Goal: Complete application form: Complete application form

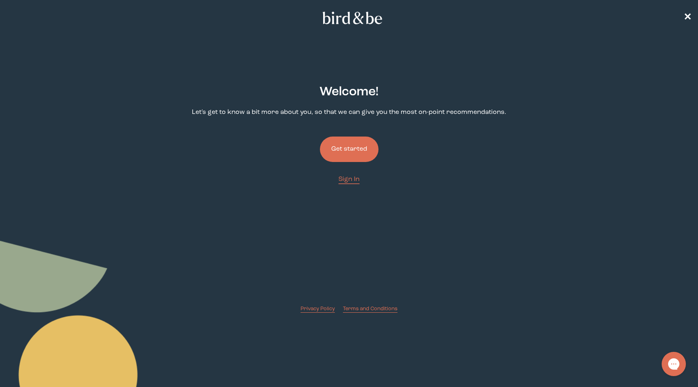
click at [344, 149] on button "Get started" at bounding box center [349, 149] width 59 height 25
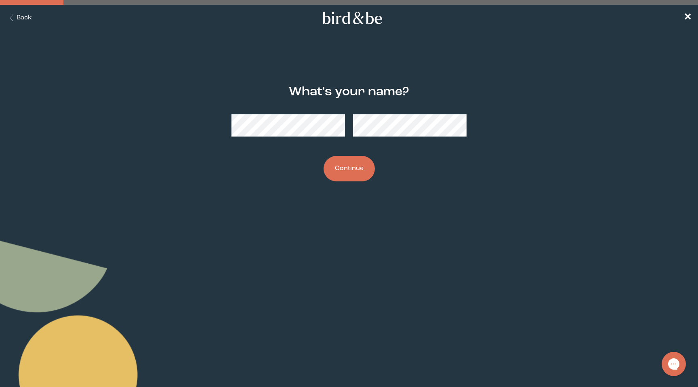
click at [354, 170] on button "Continue" at bounding box center [349, 168] width 51 height 25
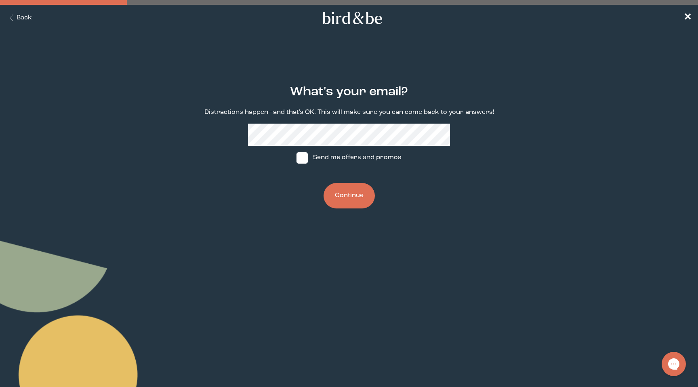
click at [350, 197] on button "Continue" at bounding box center [349, 195] width 51 height 25
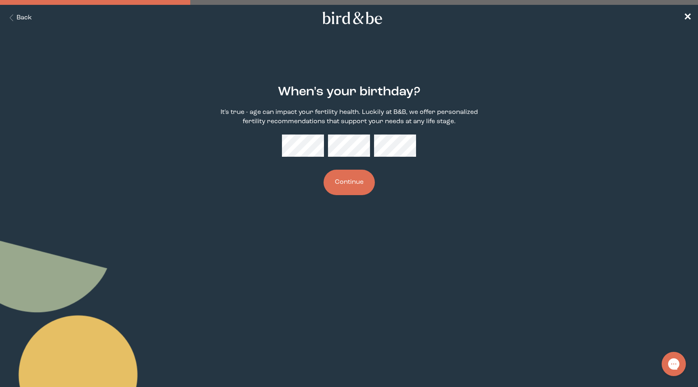
click at [347, 183] on button "Continue" at bounding box center [349, 182] width 51 height 25
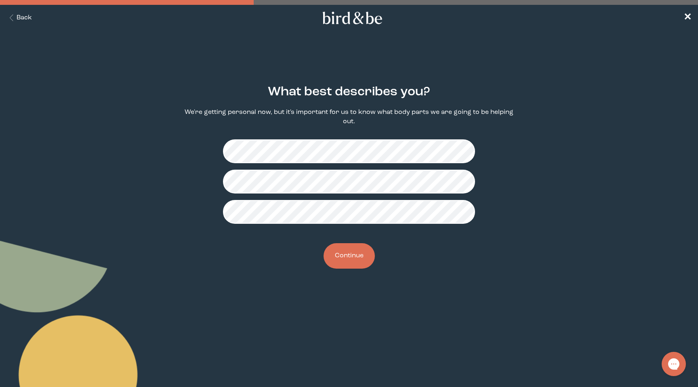
click at [348, 255] on button "Continue" at bounding box center [349, 255] width 51 height 25
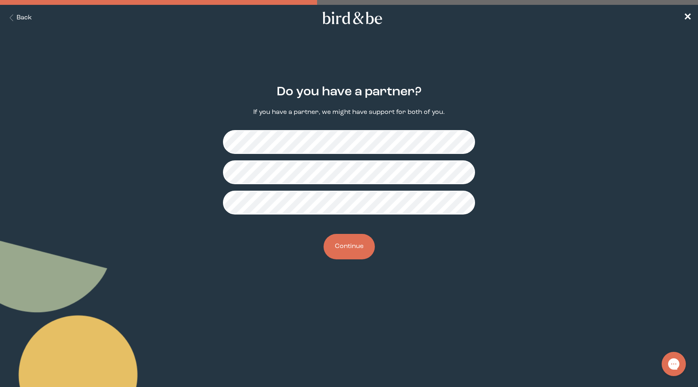
click at [348, 247] on button "Continue" at bounding box center [349, 246] width 51 height 25
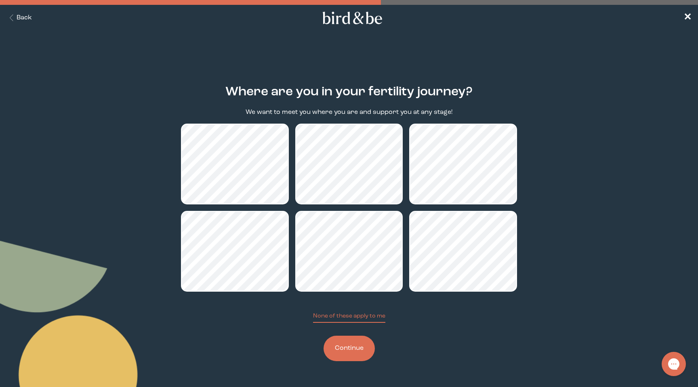
click at [351, 351] on button "Continue" at bounding box center [349, 348] width 51 height 25
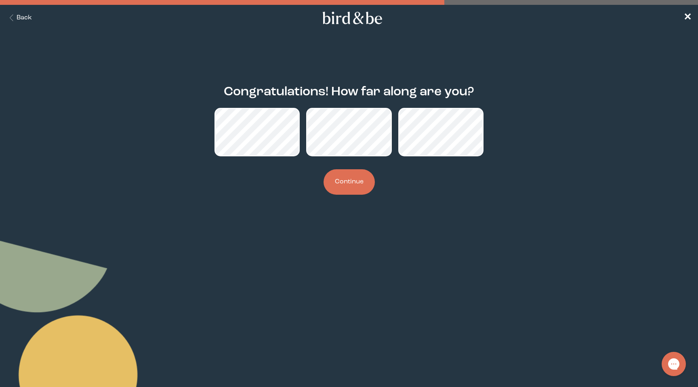
click at [350, 183] on button "Continue" at bounding box center [349, 181] width 51 height 25
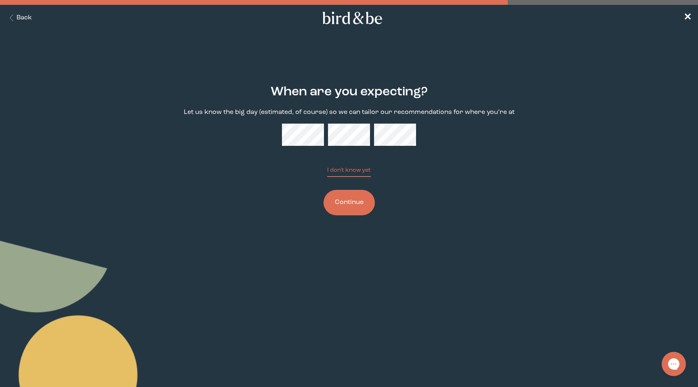
click at [350, 200] on button "Continue" at bounding box center [349, 202] width 51 height 25
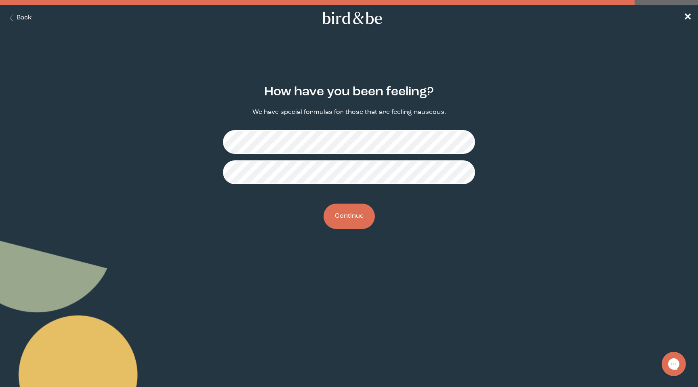
click at [348, 217] on button "Continue" at bounding box center [349, 216] width 51 height 25
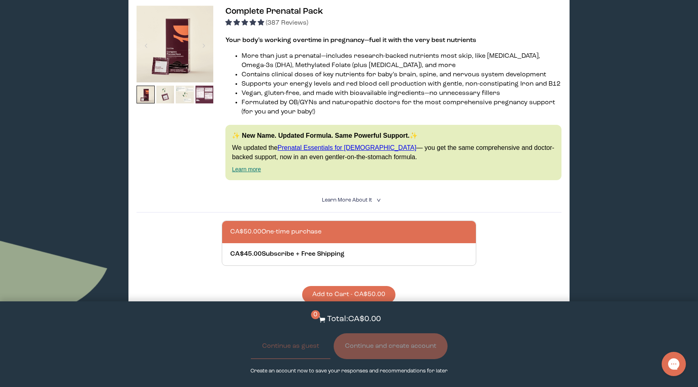
scroll to position [436, 0]
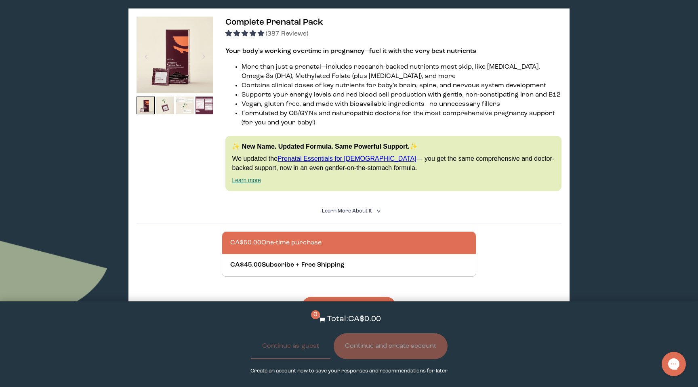
click at [170, 57] on img at bounding box center [175, 55] width 77 height 77
click at [146, 106] on img at bounding box center [146, 106] width 18 height 18
click at [206, 105] on img at bounding box center [205, 106] width 18 height 18
